Goal: Information Seeking & Learning: Learn about a topic

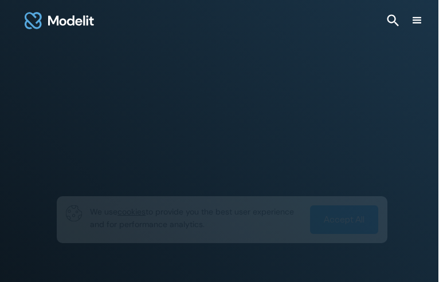
type input "**********"
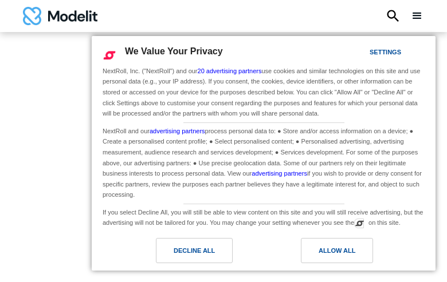
type input "**********"
type input "********"
